Goal: Transaction & Acquisition: Purchase product/service

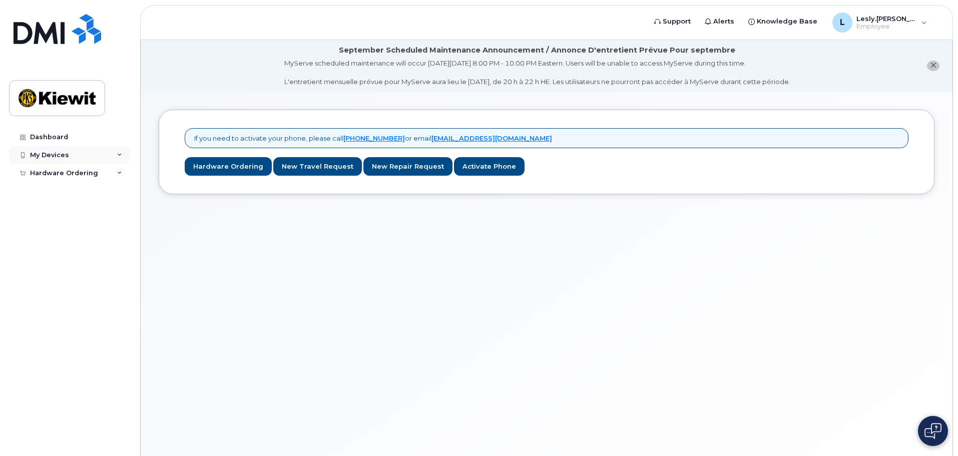
click at [71, 159] on div "My Devices" at bounding box center [69, 155] width 121 height 18
click at [103, 191] on div "Hardware Ordering" at bounding box center [69, 192] width 121 height 18
click at [62, 141] on link "Dashboard" at bounding box center [69, 137] width 121 height 18
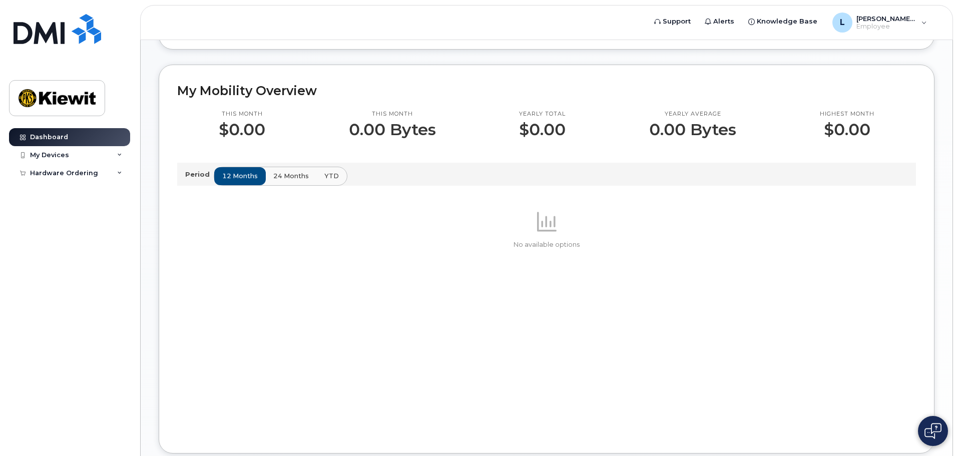
scroll to position [136, 0]
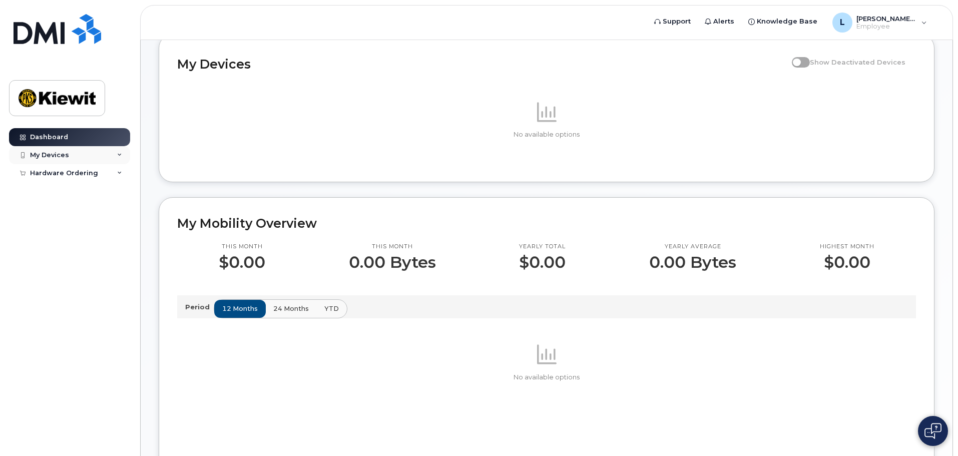
click at [69, 152] on div "My Devices" at bounding box center [69, 155] width 121 height 18
click at [67, 173] on div "Add Device" at bounding box center [55, 173] width 40 height 9
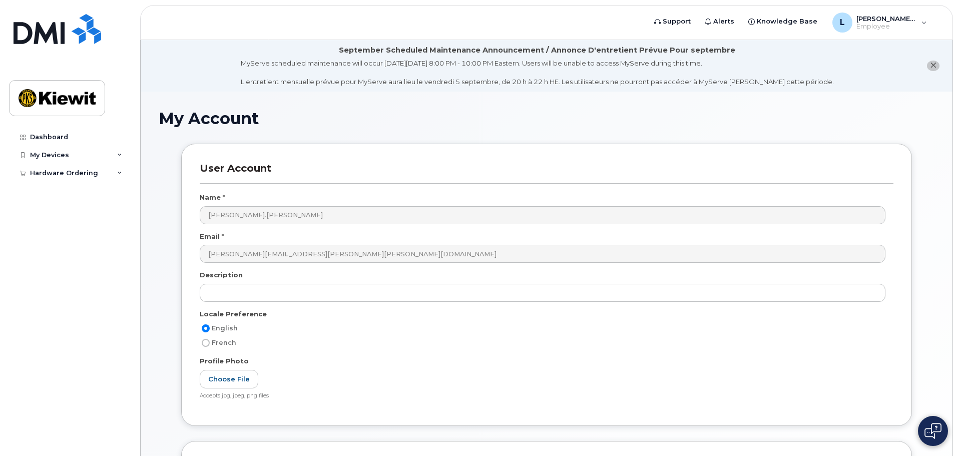
scroll to position [146, 0]
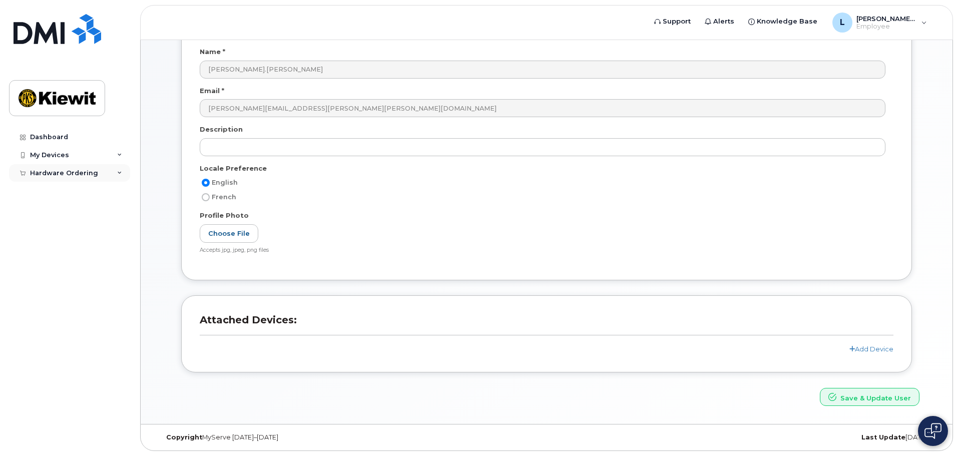
click at [72, 171] on div "Hardware Ordering" at bounding box center [64, 173] width 68 height 8
click at [58, 195] on div "My Orders" at bounding box center [53, 191] width 36 height 9
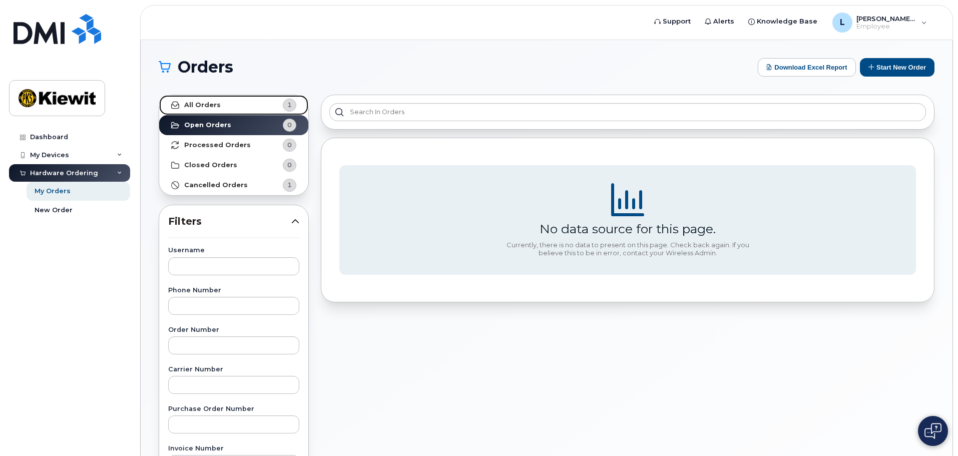
click at [219, 100] on link "All Orders 1" at bounding box center [233, 105] width 149 height 20
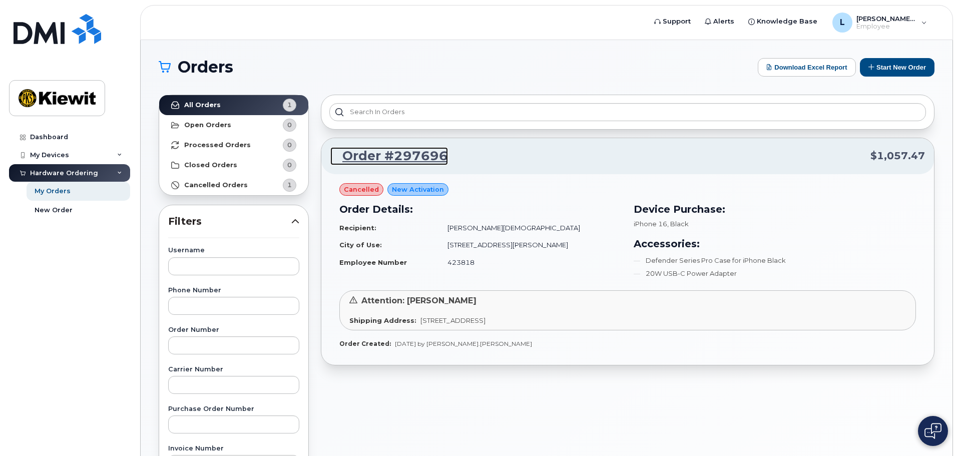
click at [398, 151] on link "Order #297696" at bounding box center [389, 156] width 118 height 18
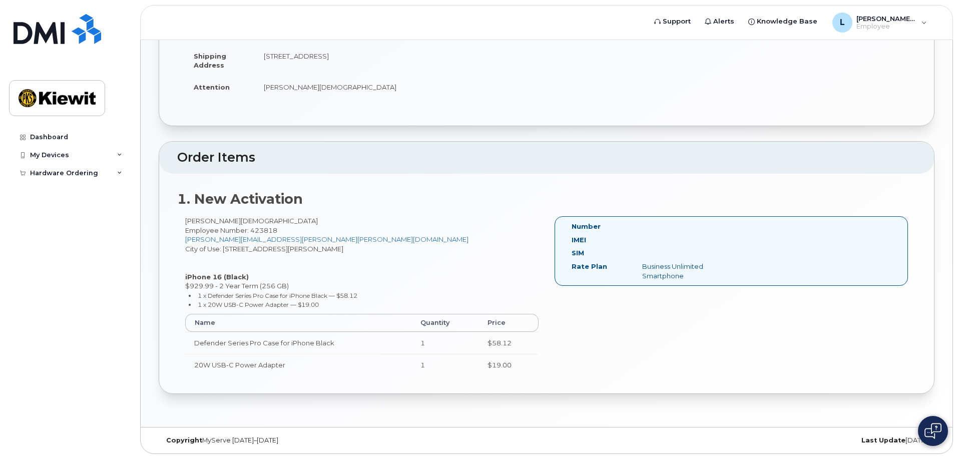
scroll to position [203, 0]
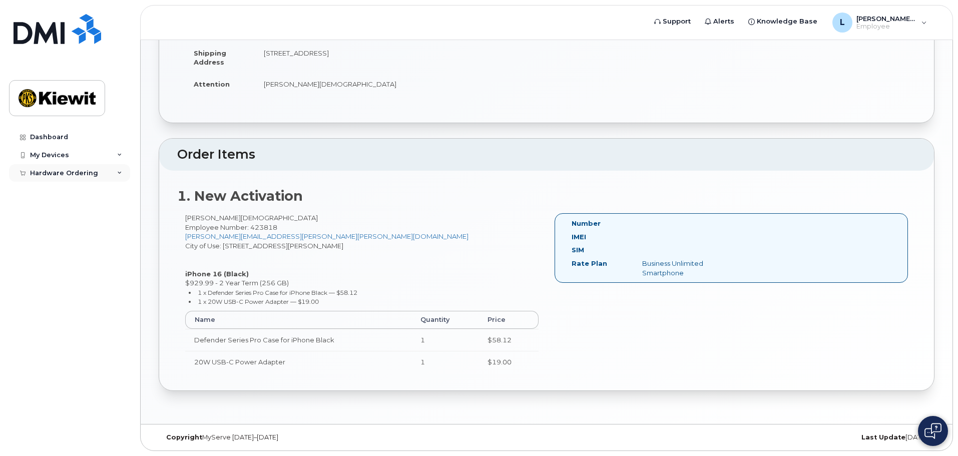
click at [91, 169] on div "Hardware Ordering" at bounding box center [64, 173] width 68 height 8
click at [64, 160] on div "My Devices" at bounding box center [69, 155] width 121 height 18
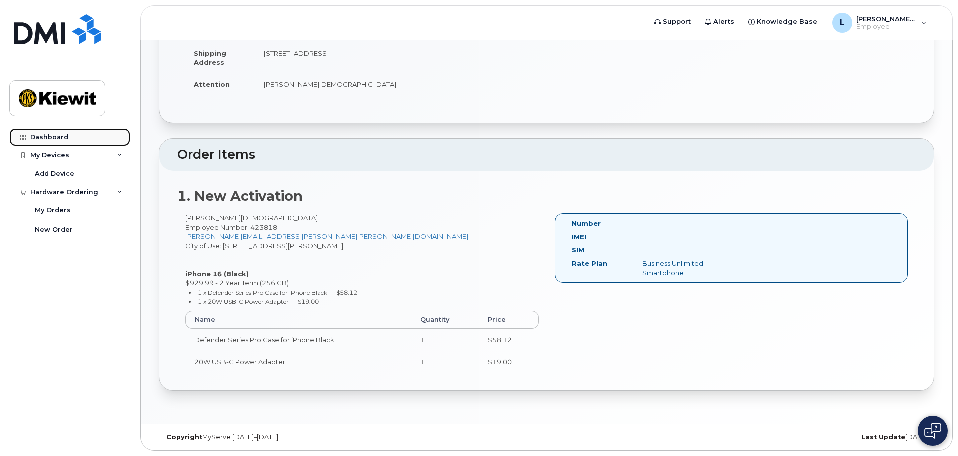
click at [44, 139] on div "Dashboard" at bounding box center [49, 137] width 38 height 8
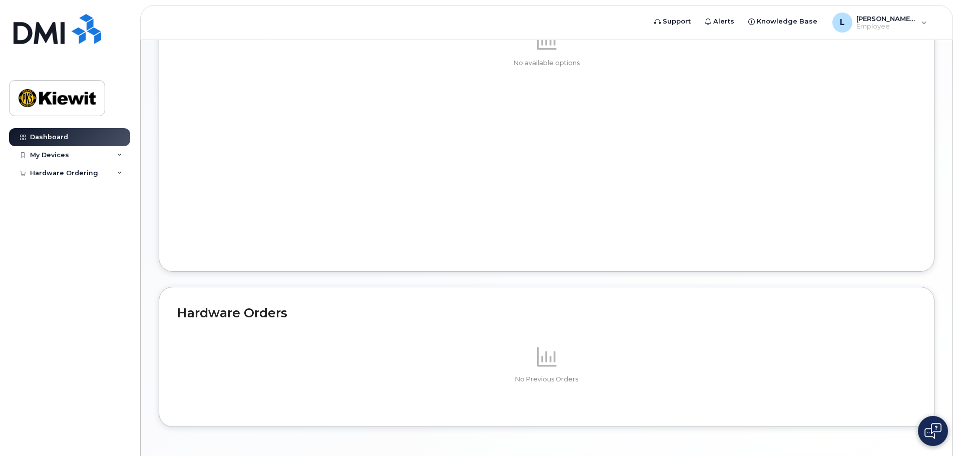
scroll to position [486, 0]
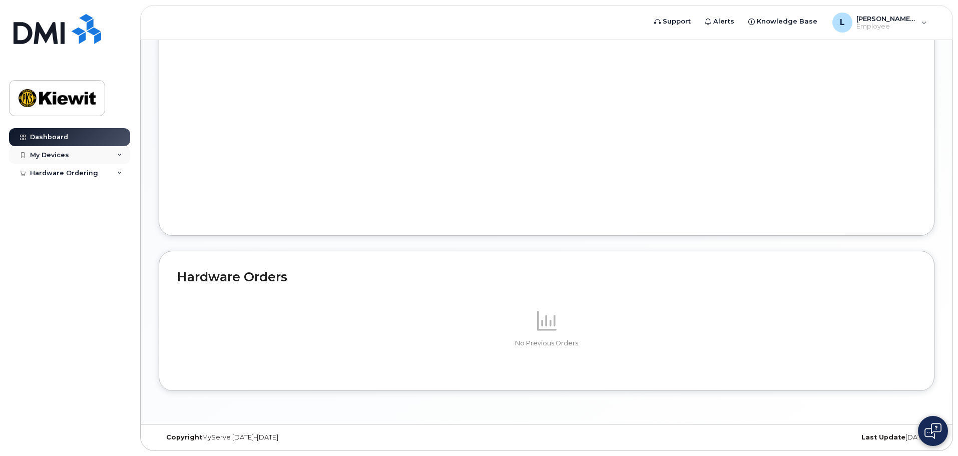
click at [97, 155] on div "My Devices" at bounding box center [69, 155] width 121 height 18
click at [69, 193] on div "Hardware Ordering" at bounding box center [64, 192] width 68 height 8
click at [64, 225] on div "New Order" at bounding box center [54, 229] width 38 height 9
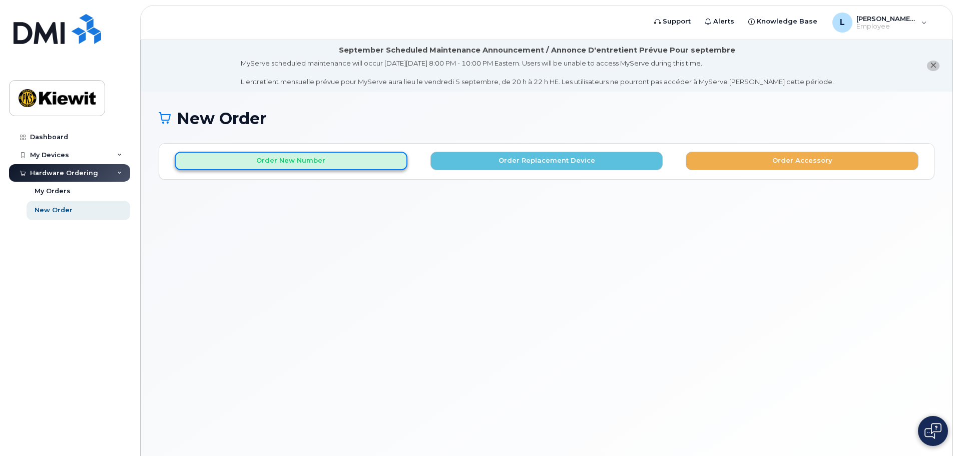
click at [359, 161] on button "Order New Number" at bounding box center [291, 161] width 233 height 19
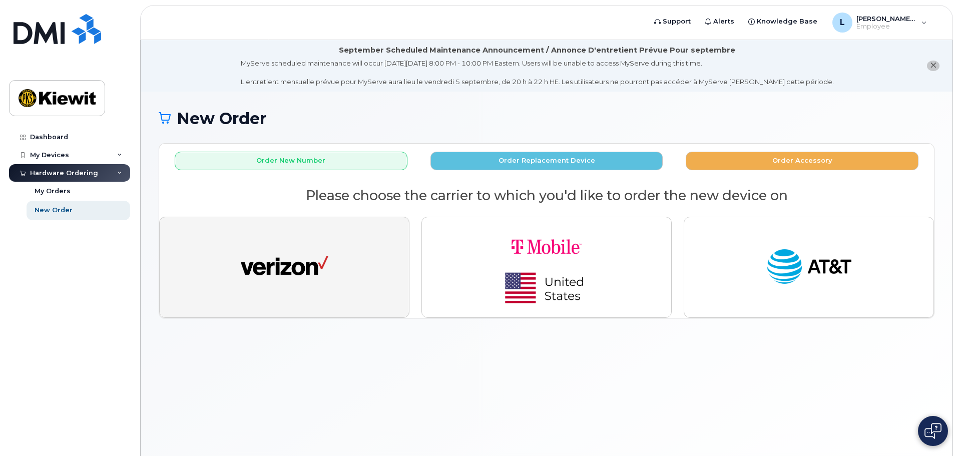
click at [344, 253] on button "button" at bounding box center [284, 267] width 250 height 101
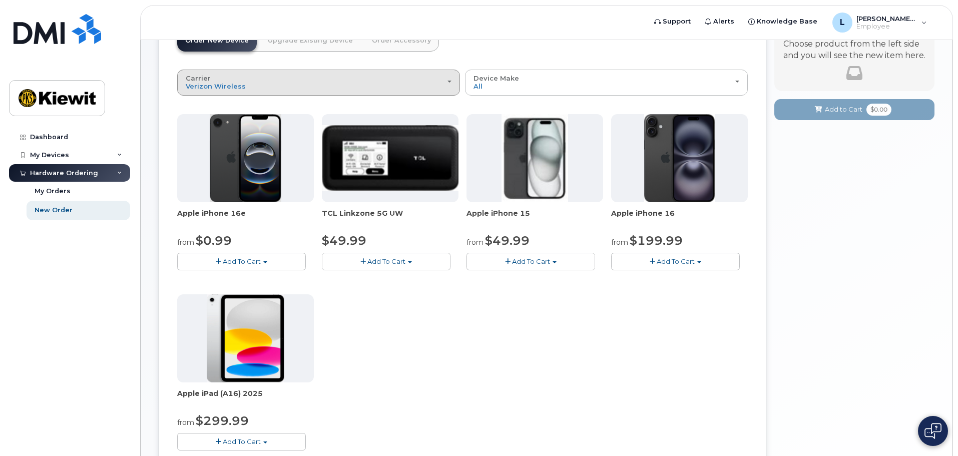
scroll to position [150, 0]
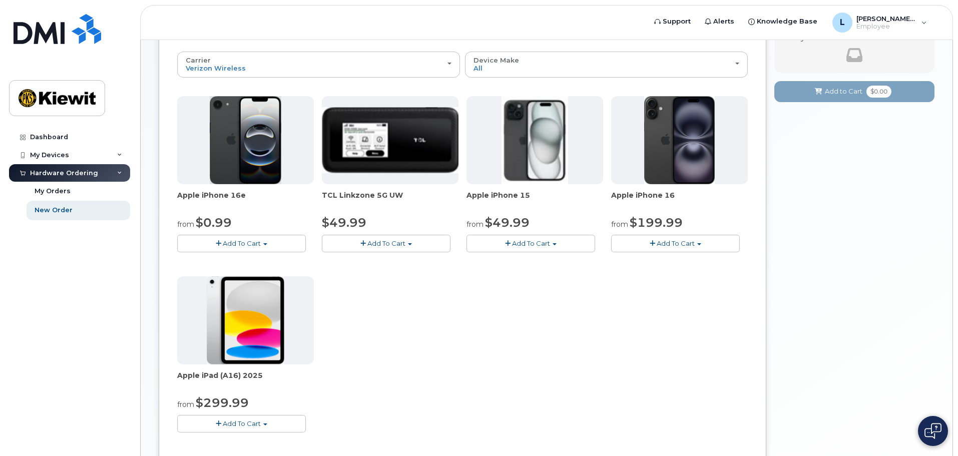
click at [674, 241] on span "Add To Cart" at bounding box center [676, 243] width 38 height 8
click at [275, 243] on button "Add To Cart" at bounding box center [241, 244] width 129 height 18
click at [709, 248] on button "Add To Cart" at bounding box center [675, 244] width 129 height 18
click at [288, 240] on button "Add To Cart" at bounding box center [241, 244] width 129 height 18
click at [712, 241] on button "Add To Cart" at bounding box center [675, 244] width 129 height 18
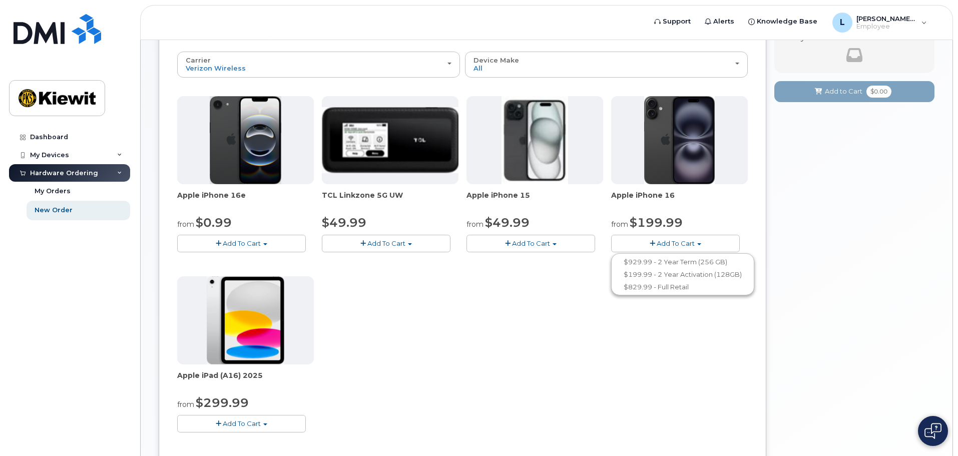
click at [256, 235] on button "Add To Cart" at bounding box center [241, 244] width 129 height 18
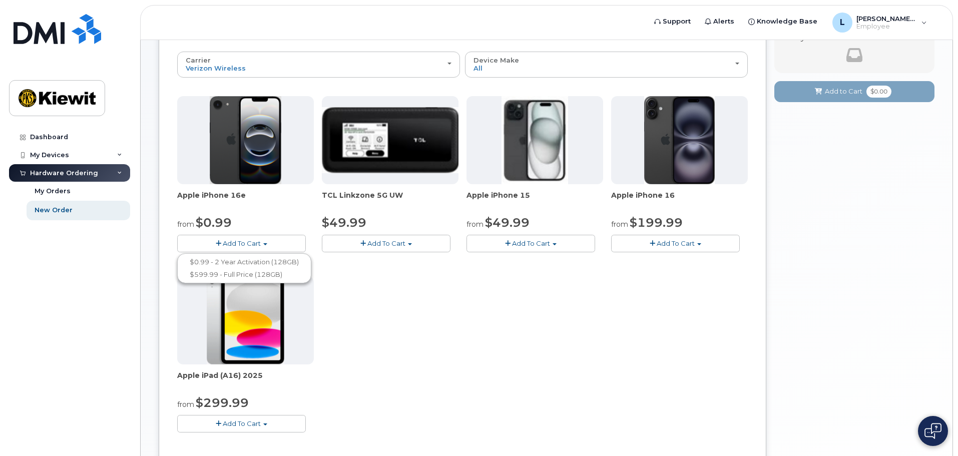
click at [285, 428] on button "Add To Cart" at bounding box center [241, 424] width 129 height 18
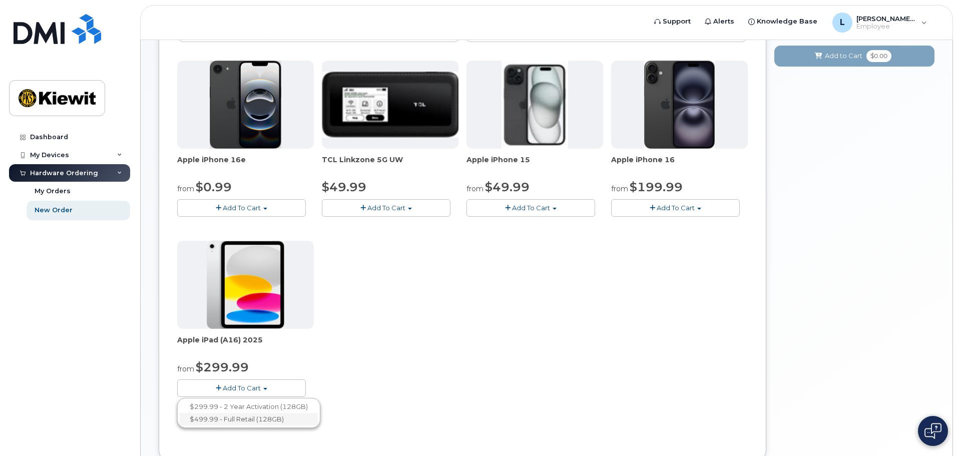
scroll to position [200, 0]
